Goal: Transaction & Acquisition: Book appointment/travel/reservation

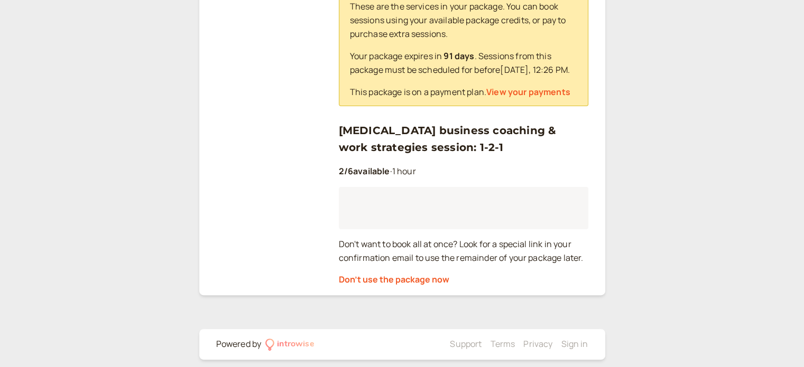
scroll to position [256, 0]
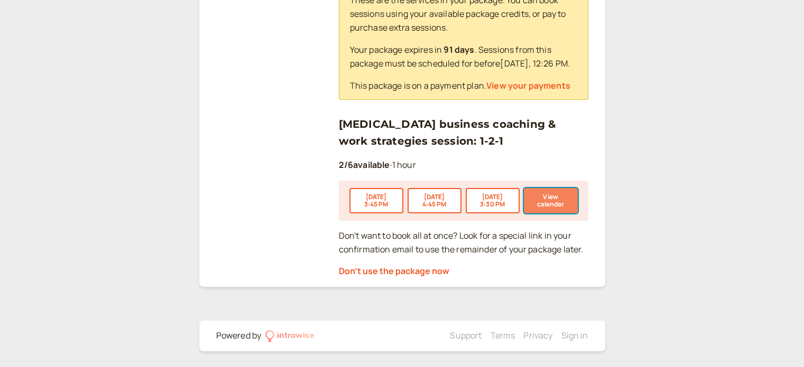
click at [546, 192] on button "View calendar" at bounding box center [551, 200] width 54 height 25
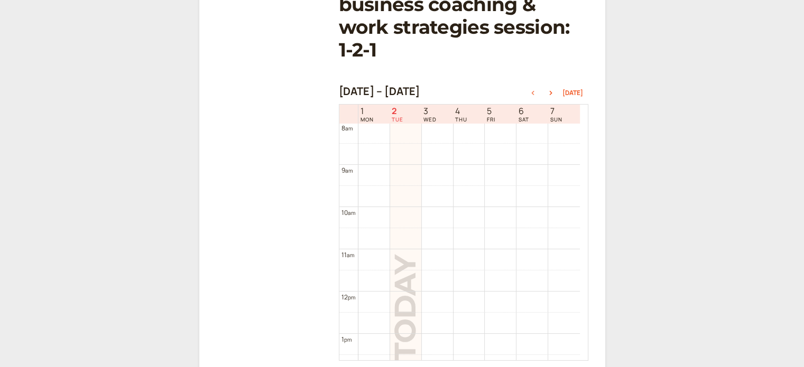
scroll to position [200, 0]
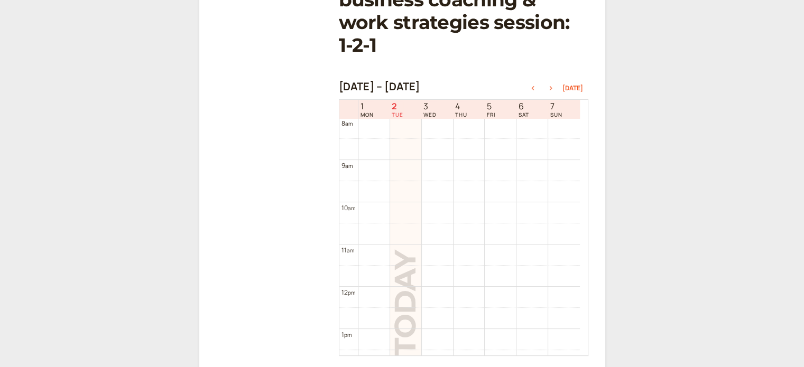
click at [551, 86] on icon "button" at bounding box center [550, 88] width 13 height 4
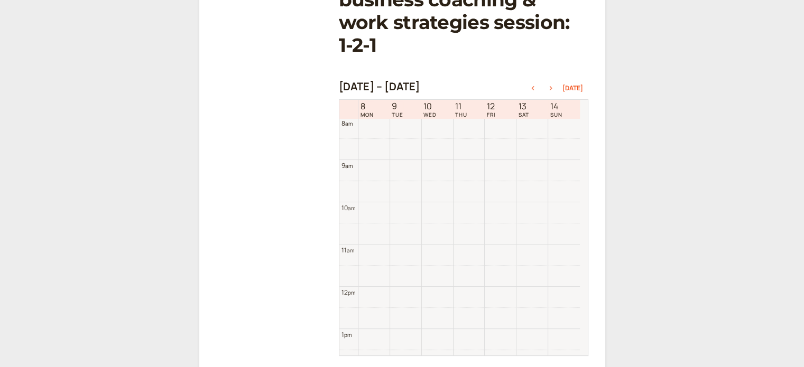
scroll to position [338, 0]
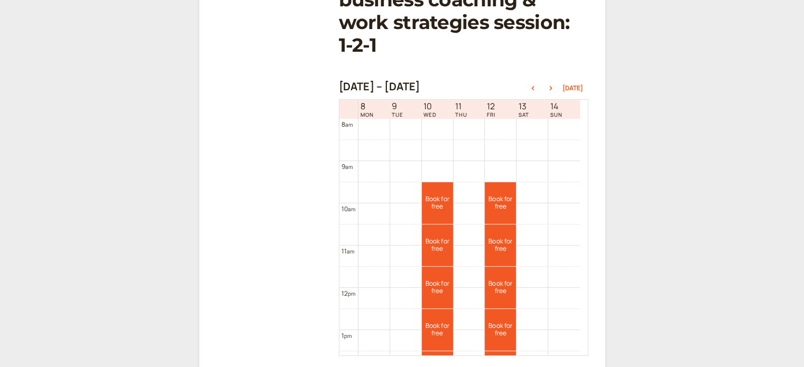
click at [772, 114] on div "Back [MEDICAL_DATA] business coaching & work strategies session: 1-2-1 [DATE] –…" at bounding box center [402, 141] width 804 height 683
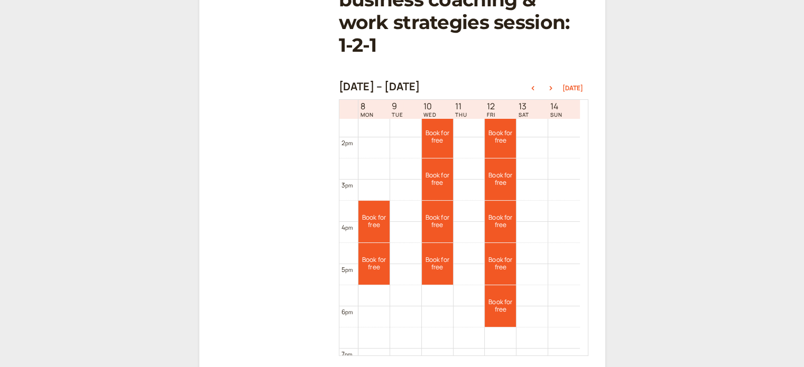
scroll to position [574, 0]
click at [767, 148] on div "Back [MEDICAL_DATA] business coaching & work strategies session: 1-2-1 [DATE] –…" at bounding box center [402, 141] width 804 height 683
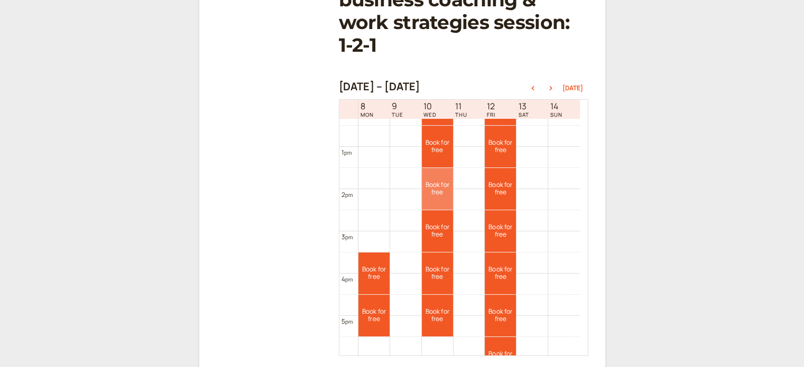
scroll to position [533, 0]
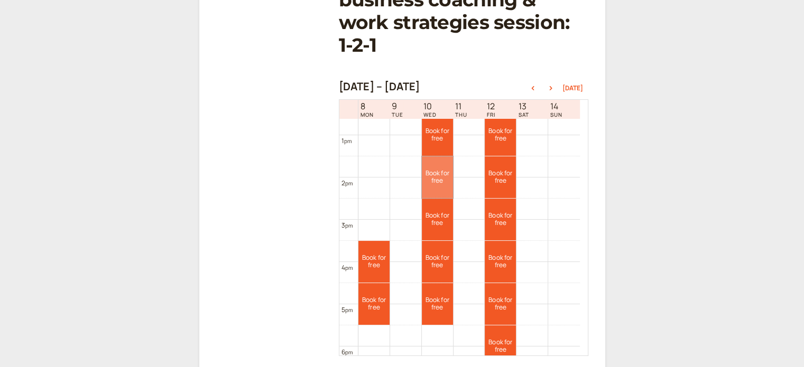
click at [435, 156] on link "Book for free free" at bounding box center [437, 177] width 31 height 42
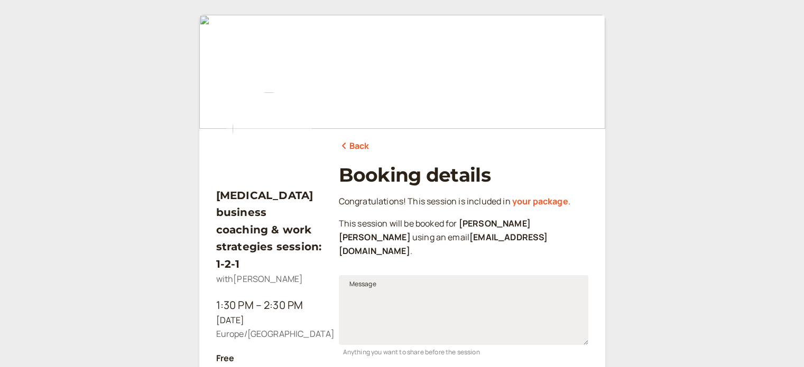
scroll to position [138, 0]
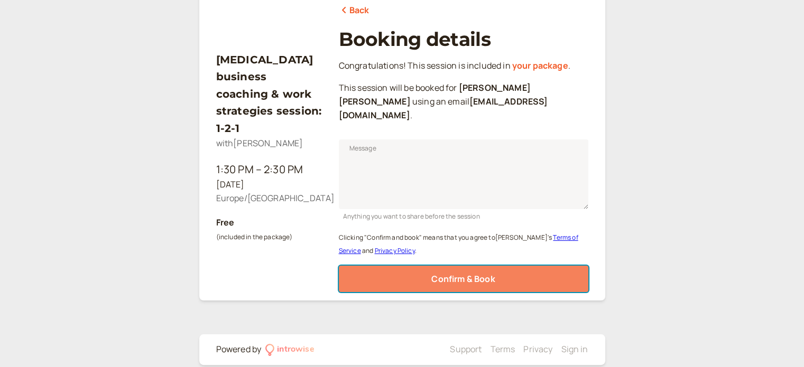
click at [470, 273] on span "Confirm & Book" at bounding box center [462, 279] width 63 height 12
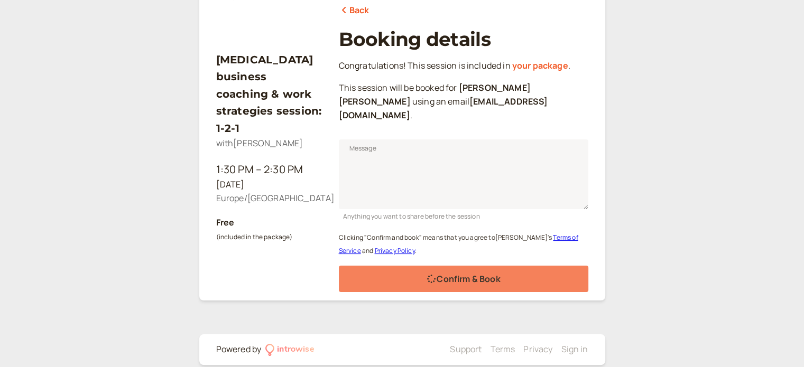
scroll to position [104, 0]
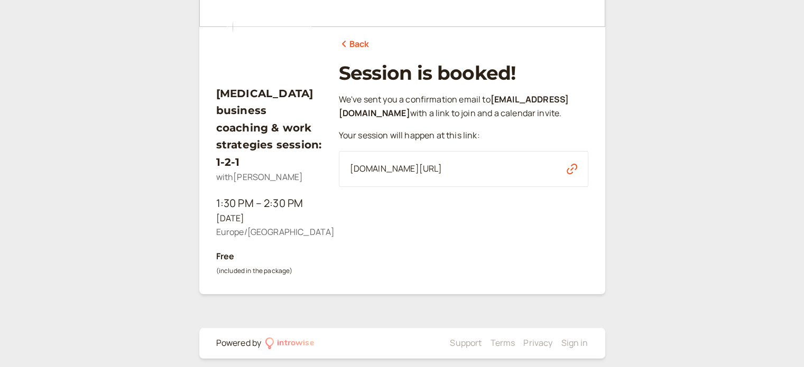
click at [568, 174] on icon "button" at bounding box center [571, 169] width 11 height 11
